Goal: Find contact information: Find contact information

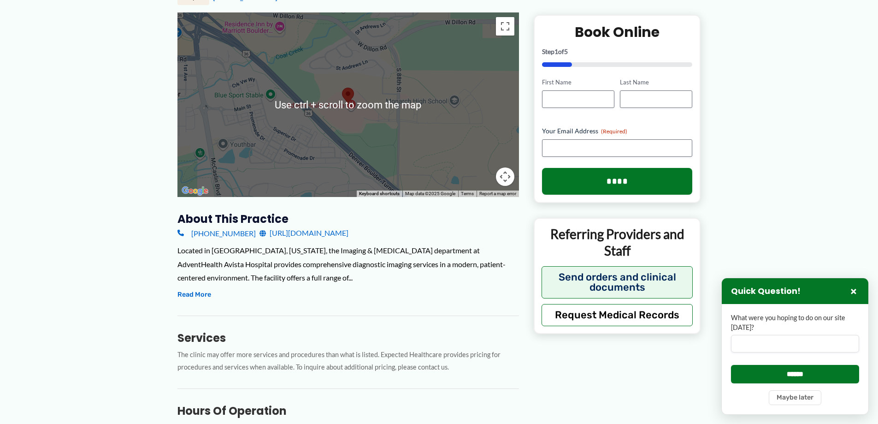
scroll to position [184, 0]
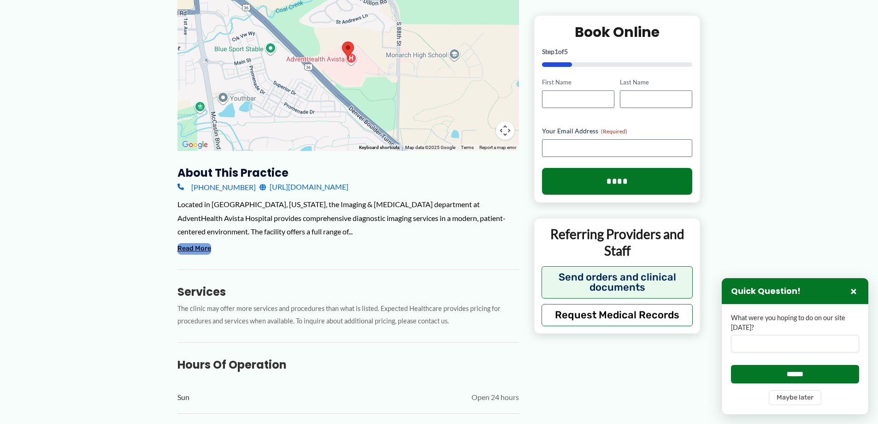
click at [204, 250] on button "Read More" at bounding box center [194, 248] width 34 height 11
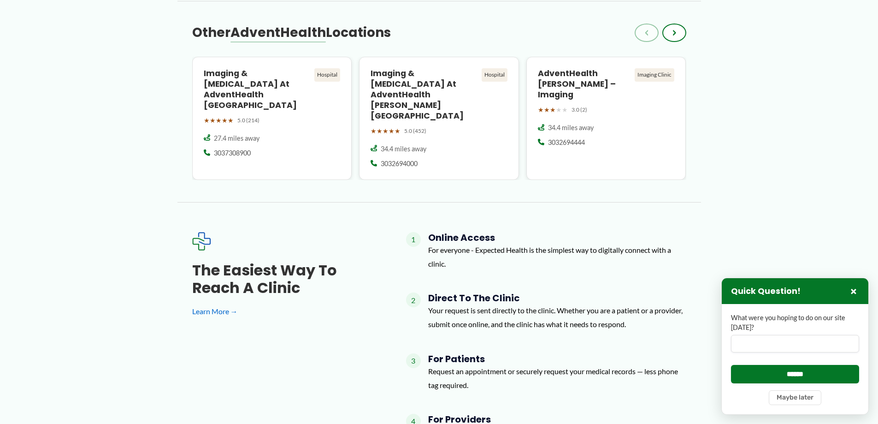
scroll to position [1198, 0]
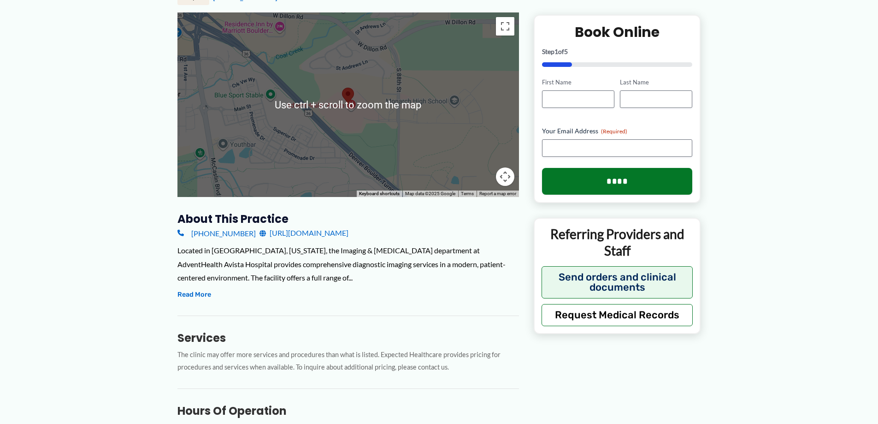
scroll to position [184, 0]
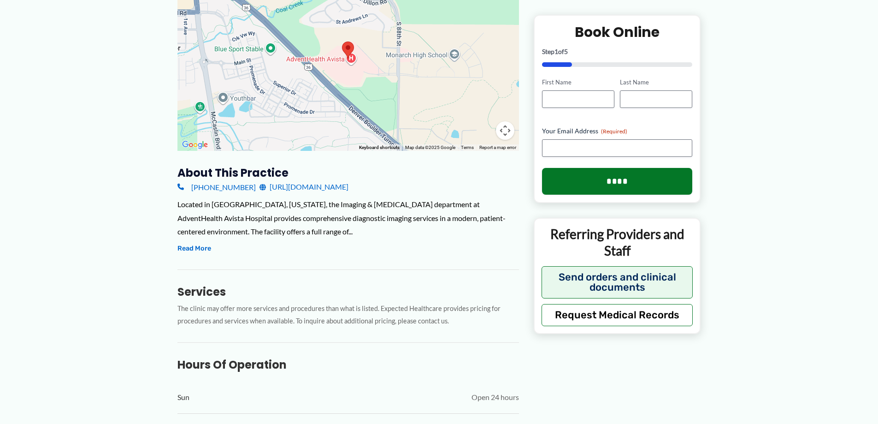
click at [341, 188] on link "[URL][DOMAIN_NAME]" at bounding box center [303, 187] width 89 height 14
